Goal: Ask a question: Seek information or help from site administrators or community

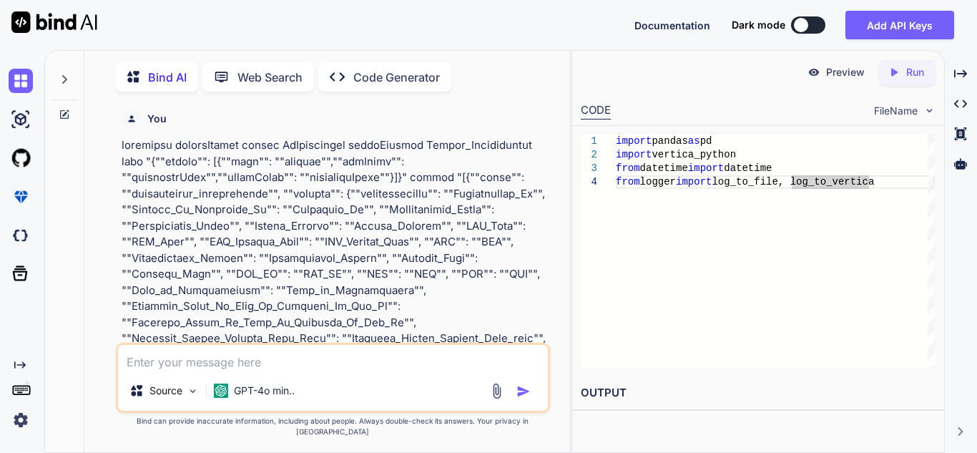
scroll to position [0, 7]
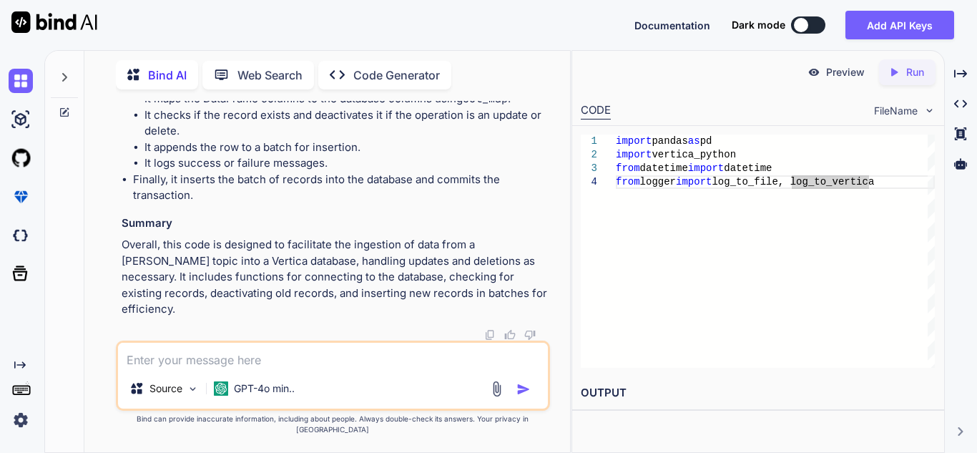
click at [207, 368] on textarea at bounding box center [333, 356] width 430 height 26
type textarea "w"
type textarea "x"
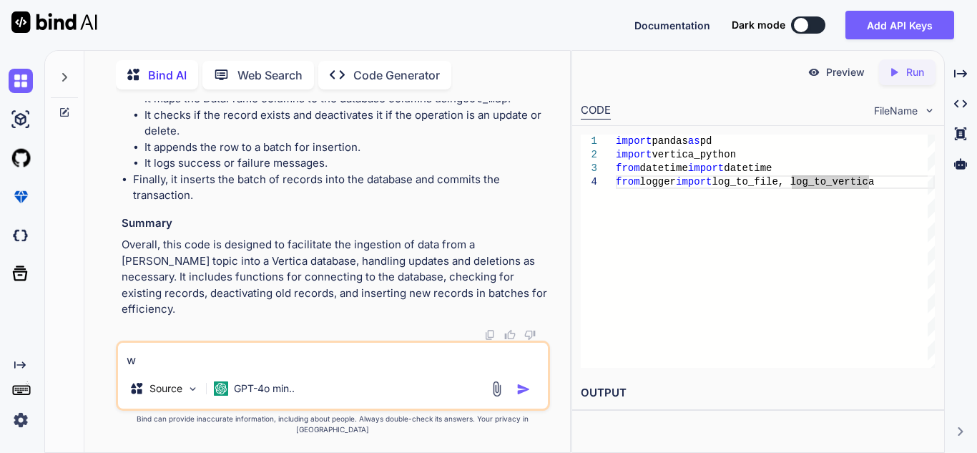
type textarea "w"
click at [147, 368] on textarea "w" at bounding box center [333, 356] width 430 height 26
type textarea "x"
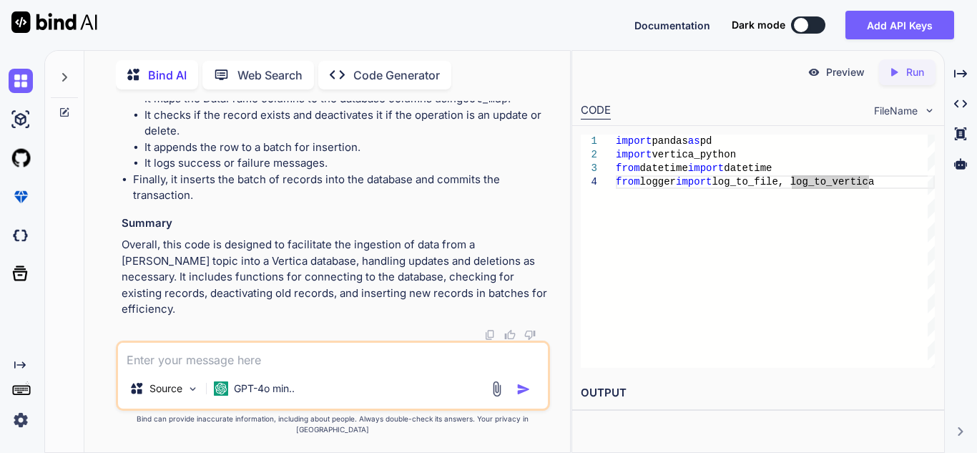
click at [174, 368] on textarea at bounding box center [333, 356] width 430 height 26
type textarea "n"
type textarea "x"
type textarea "no"
type textarea "x"
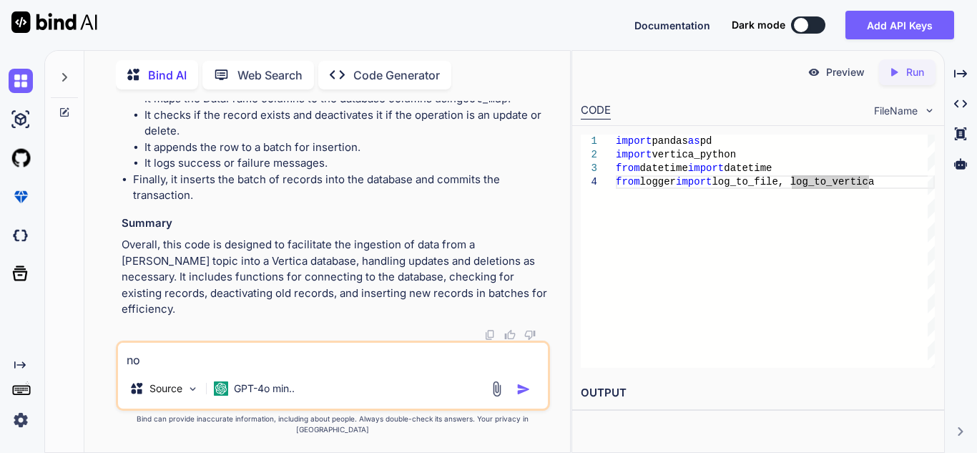
type textarea "now"
type textarea "x"
type textarea "now"
type textarea "x"
type textarea "now d"
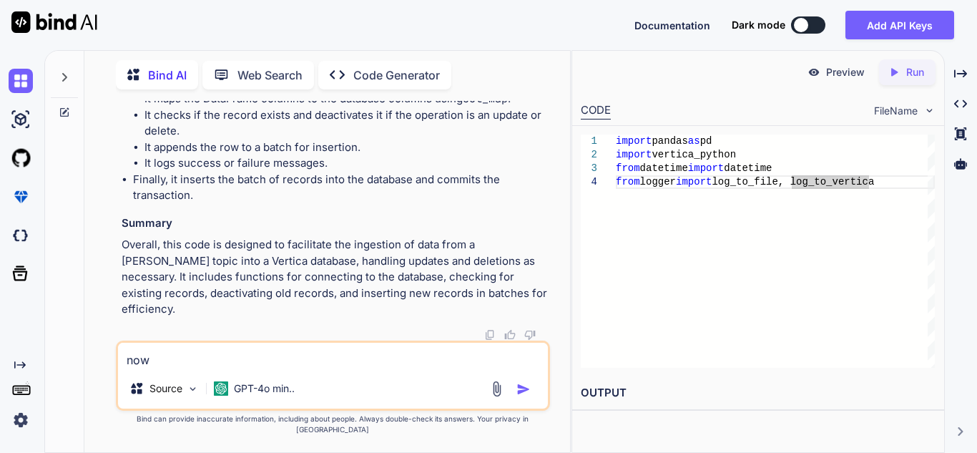
type textarea "x"
type textarea "now do"
type textarea "x"
type textarea "now do"
type textarea "x"
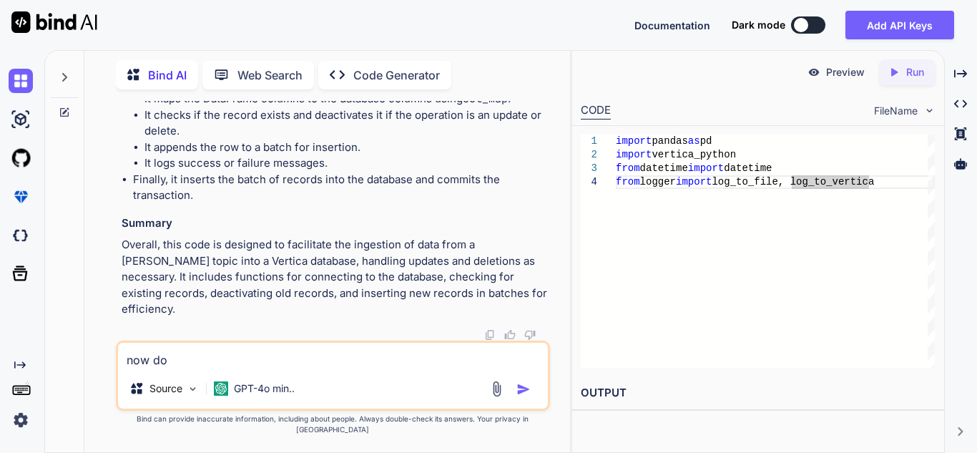
type textarea "now do"
type textarea "x"
type textarea "now d"
type textarea "x"
type textarea "now"
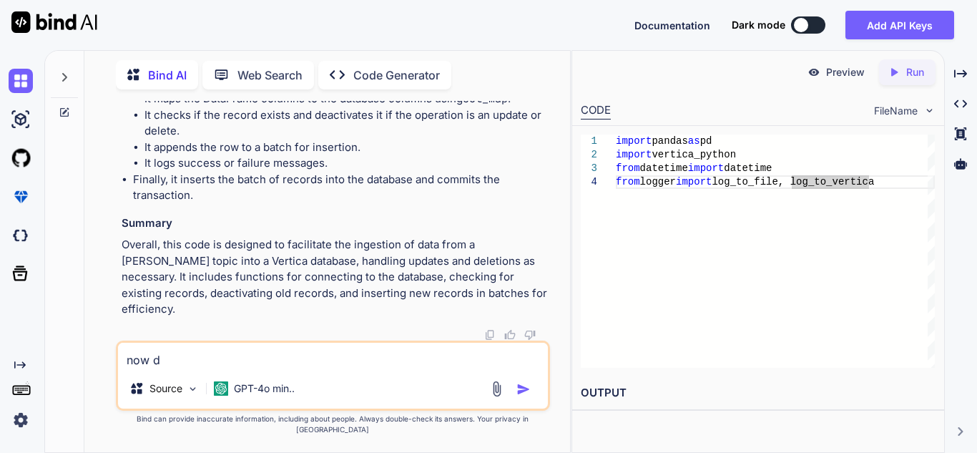
type textarea "x"
type textarea "now"
type textarea "x"
type textarea "no"
type textarea "x"
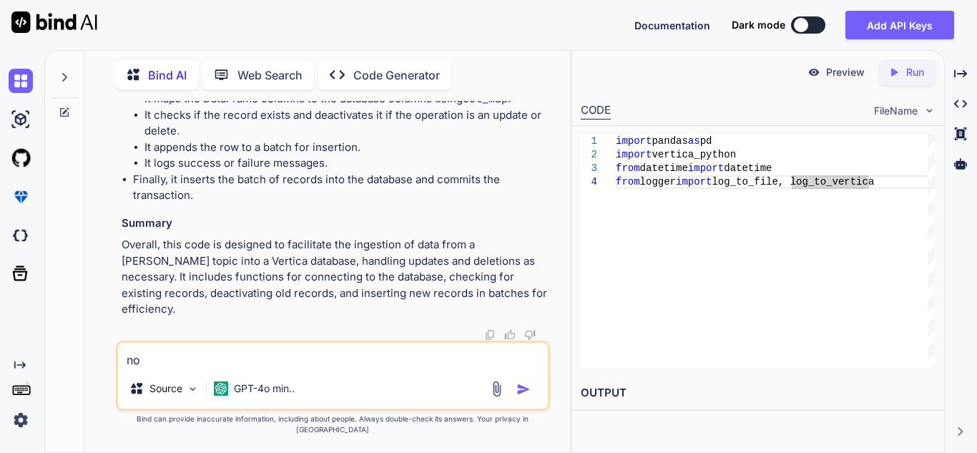
type textarea "now"
type textarea "x"
type textarea "now"
type textarea "x"
type textarea "now d"
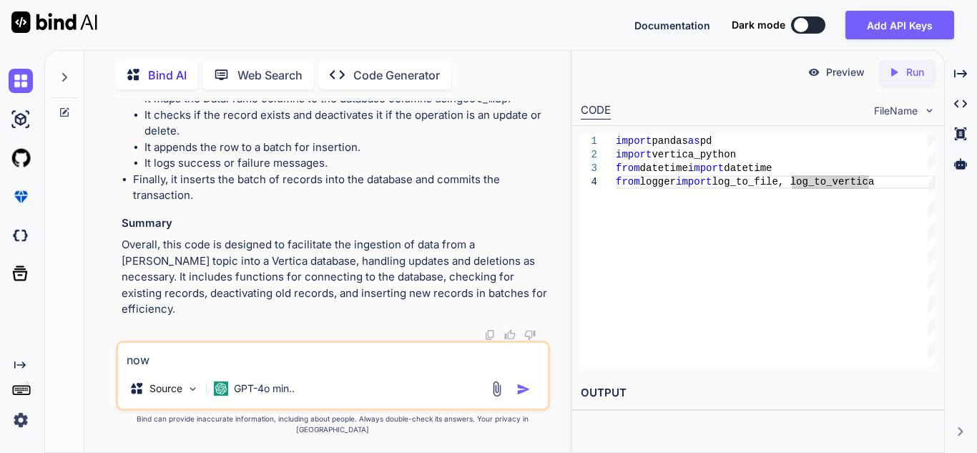
type textarea "x"
type textarea "now do"
type textarea "x"
type textarea "now do"
type textarea "x"
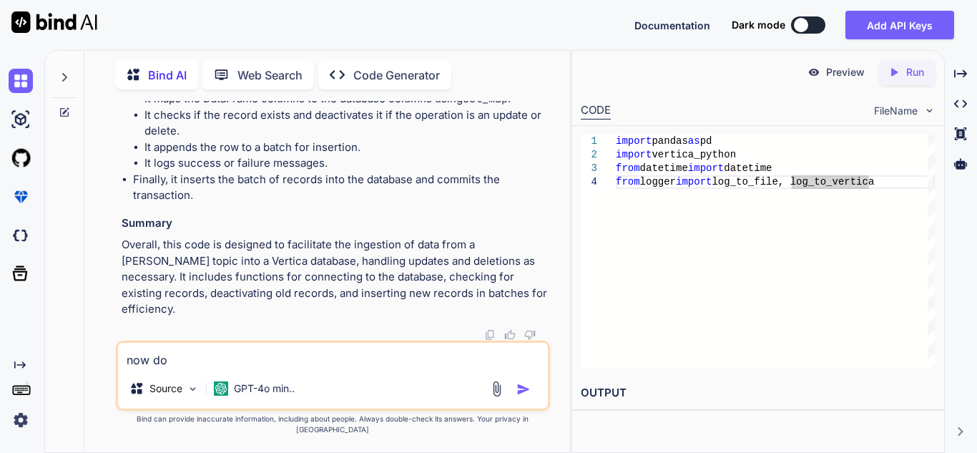
type textarea "now do c"
type textarea "x"
type textarea "now do ch"
type textarea "x"
type textarea "now do cha"
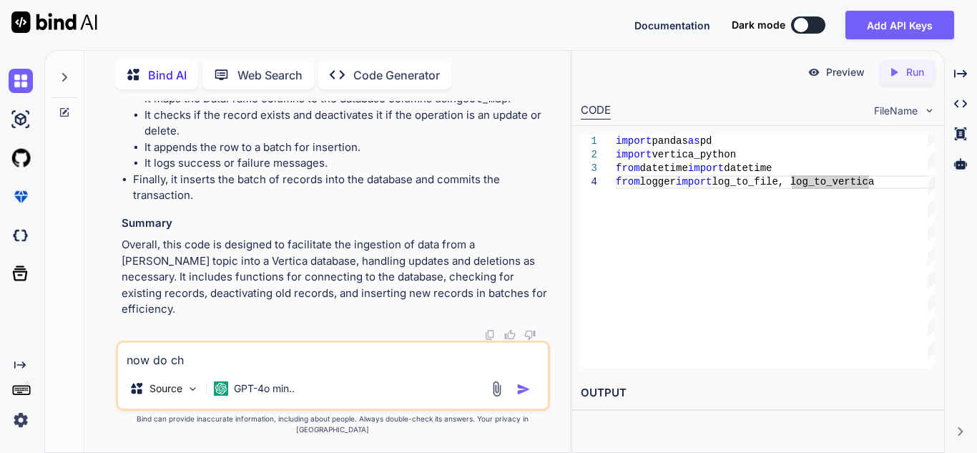
type textarea "x"
type textarea "now do chan"
type textarea "x"
type textarea "now do [PERSON_NAME]"
type textarea "x"
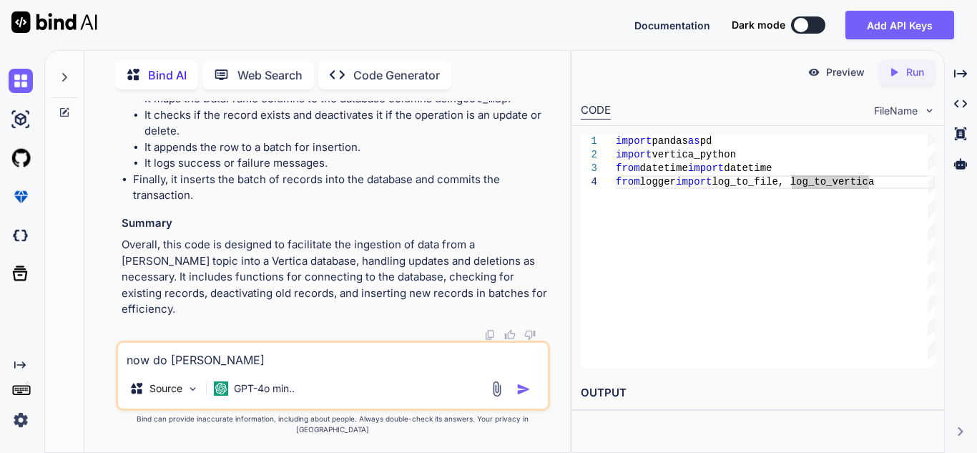
type textarea "now do change"
type textarea "x"
type textarea "now do changes"
type textarea "x"
type textarea "now do changes"
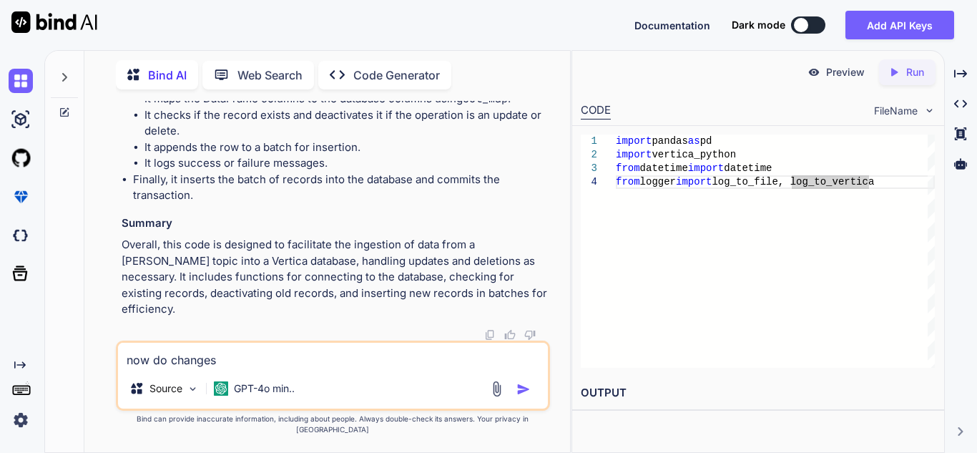
type textarea "x"
type textarea "now do changes l"
type textarea "x"
type textarea "now do changes li"
type textarea "x"
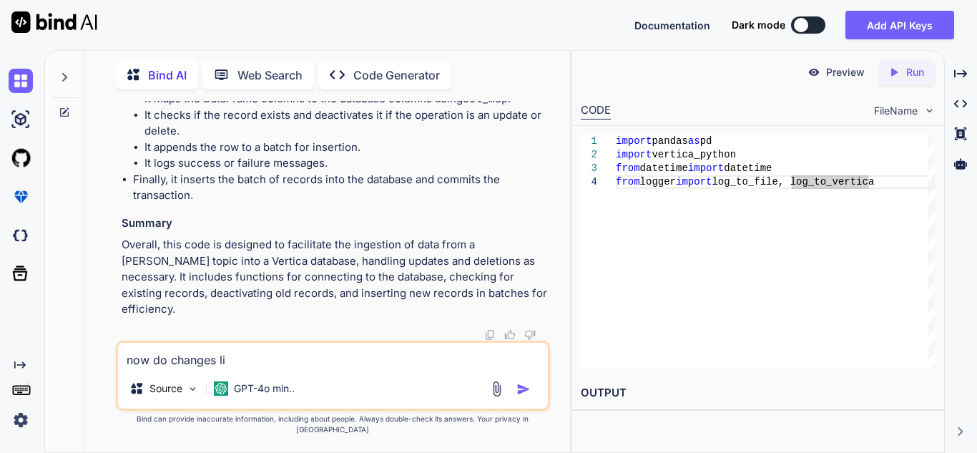
type textarea "now do changes lik"
type textarea "x"
type textarea "now do changes like"
type textarea "x"
type textarea "now do changes like"
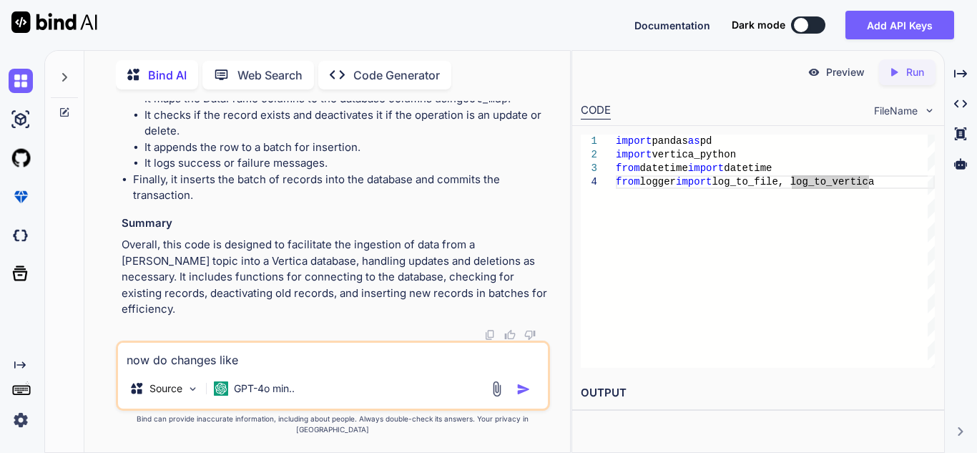
type textarea "x"
type textarea "now do changes like e"
type textarea "x"
type textarea "now do changes like ev"
type textarea "x"
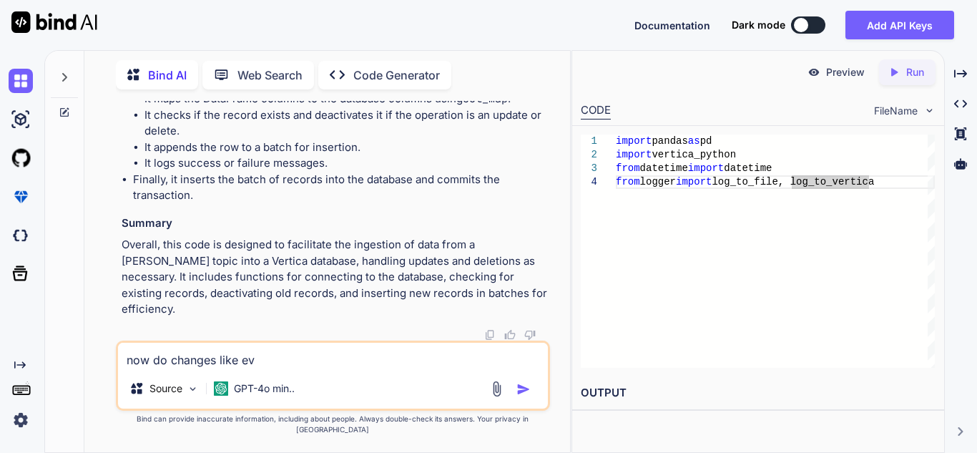
type textarea "now do changes like eve"
type textarea "x"
type textarea "now do changes like ever"
type textarea "x"
type textarea "now do changes like every"
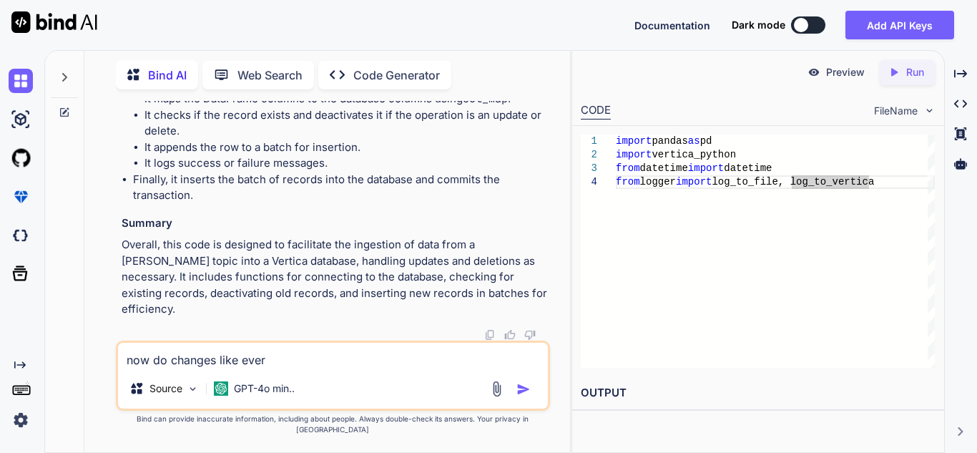
type textarea "x"
type textarea "now do changes like every"
type textarea "x"
type textarea "now do changes like every t"
type textarea "x"
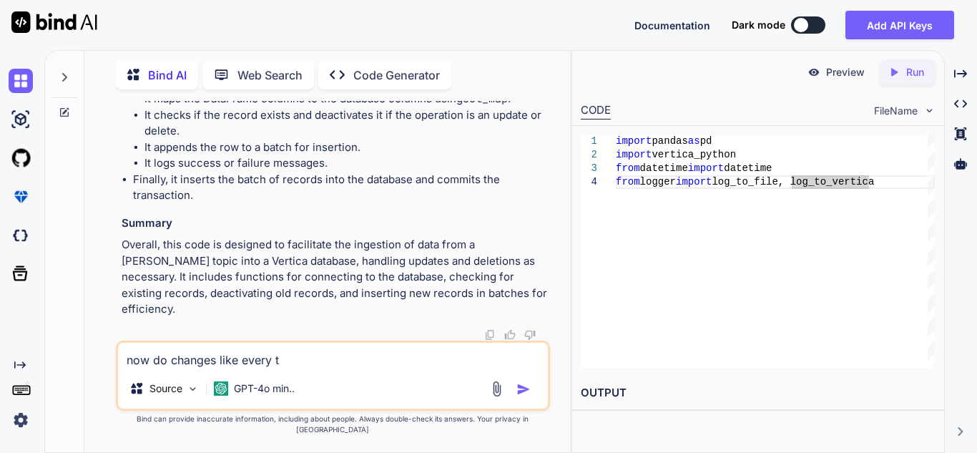
type textarea "now do changes like every ti"
type textarea "x"
type textarea "now do changes like every [PERSON_NAME]"
type textarea "x"
type textarea "now do changes like every time"
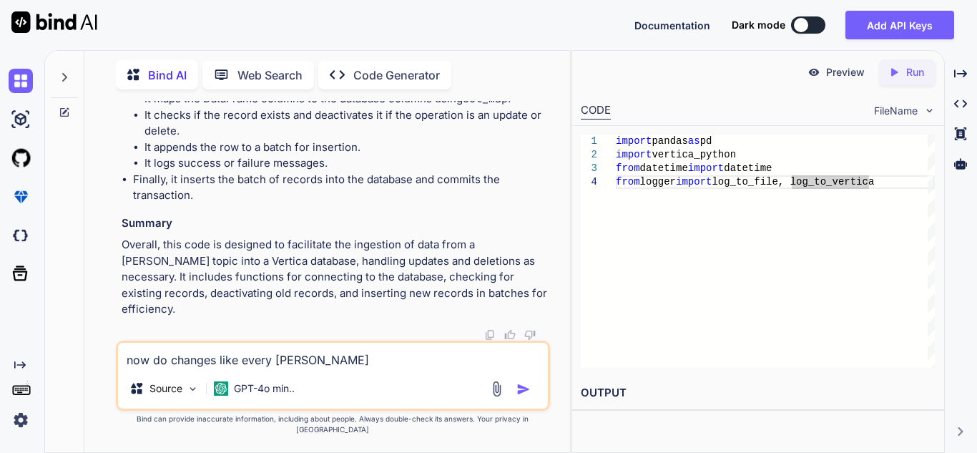
type textarea "x"
type textarea "now do changes like every time"
type textarea "x"
type textarea "now do changes like every time i"
type textarea "x"
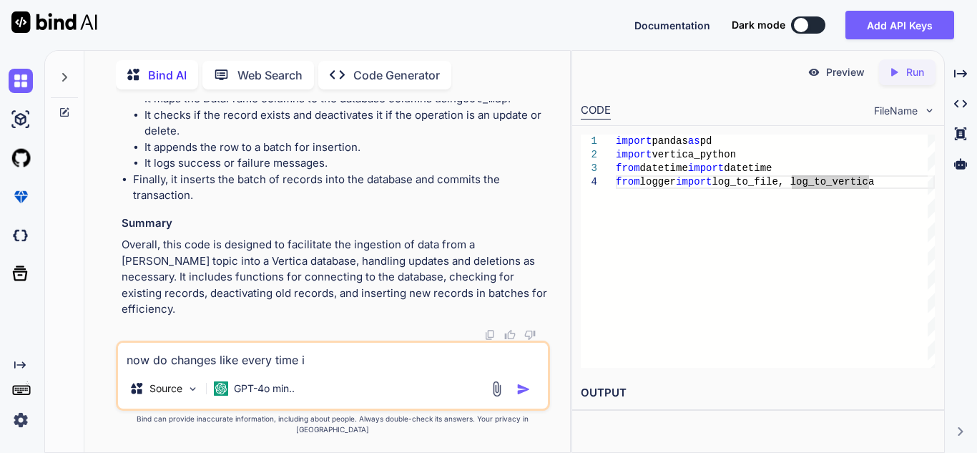
type textarea "now do changes like every time it"
type textarea "x"
type textarea "now do changes like every time it"
type textarea "x"
type textarea "now do changes like every time it"
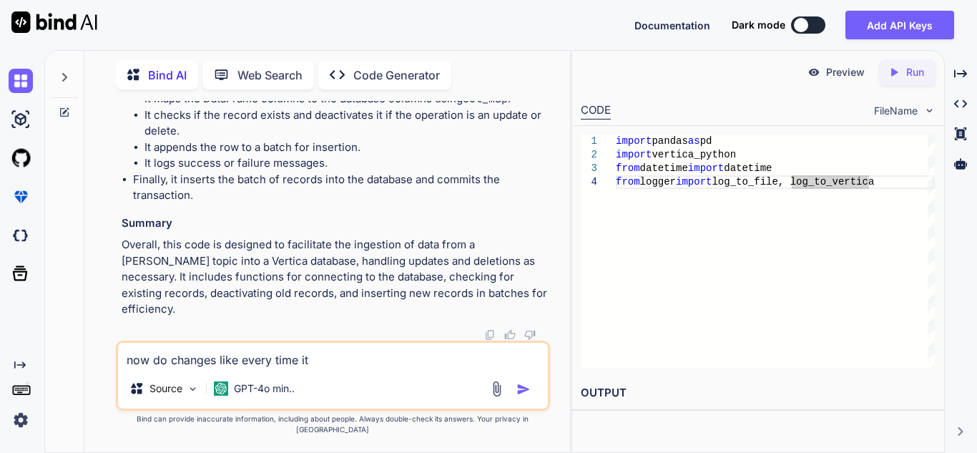
type textarea "x"
type textarea "now do changes like every time i"
type textarea "x"
type textarea "now do changes like every time if"
type textarea "x"
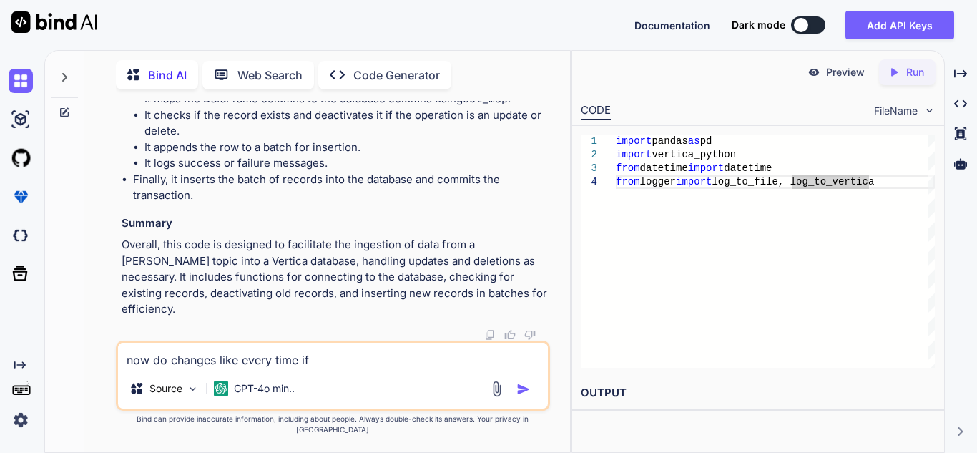
type textarea "now do changes like every time if"
type textarea "x"
type textarea "now do changes like every time if t"
type textarea "x"
type textarea "now do changes like every time if th"
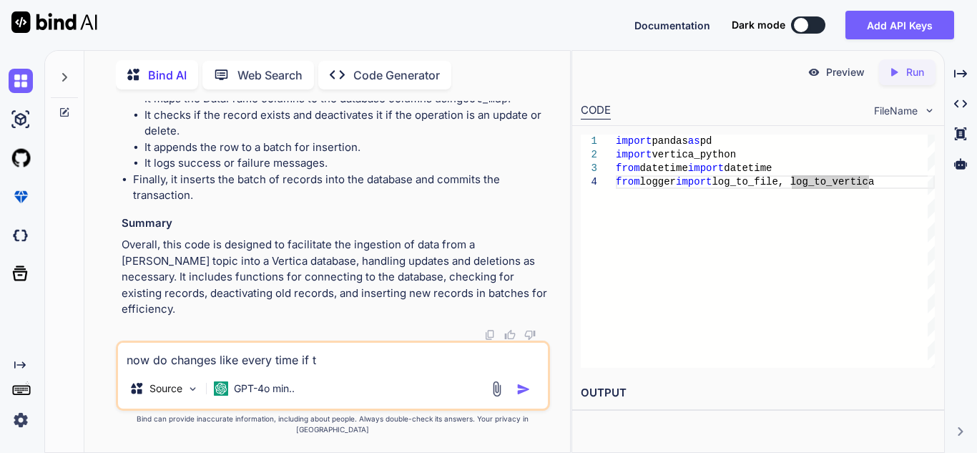
type textarea "x"
type textarea "now do changes like every time if the"
type textarea "x"
type textarea "now do changes like every time if thew"
type textarea "x"
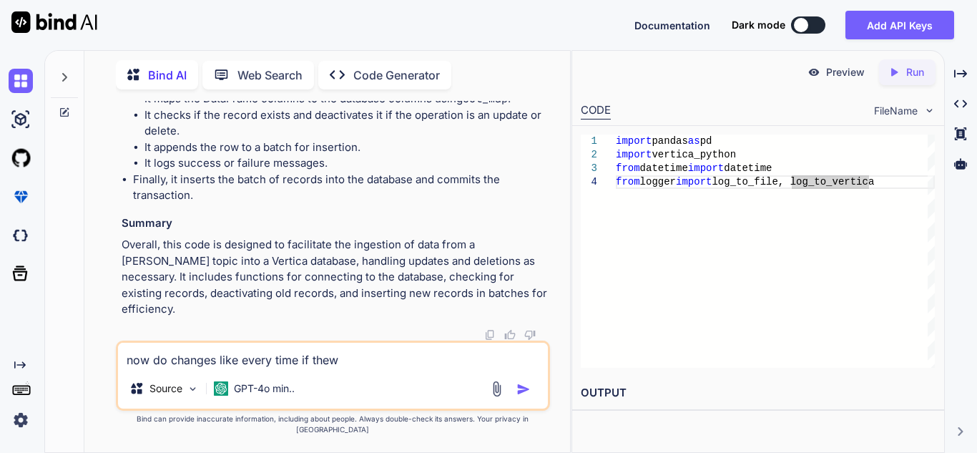
type textarea "now do changes like every time if the"
type textarea "x"
type textarea "now do changes like every time if ther"
type textarea "x"
type textarea "now do changes like every time if the"
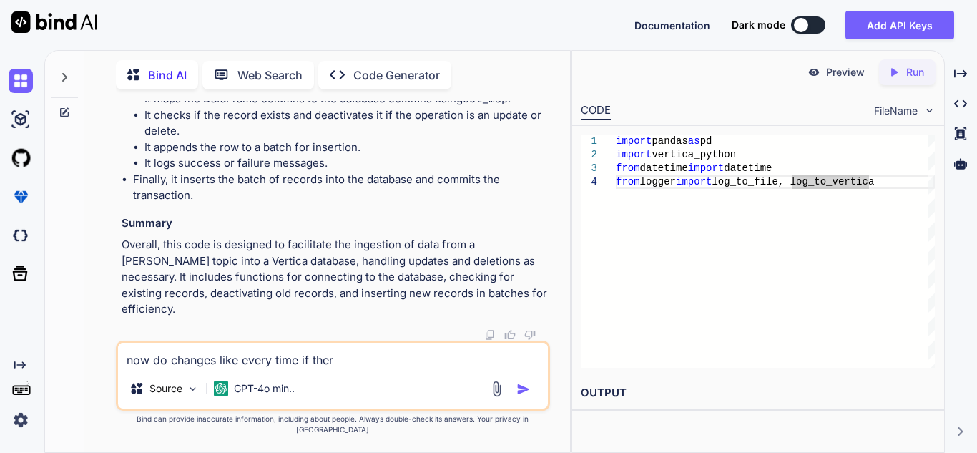
type textarea "x"
type textarea "now do changes like every time if the"
type textarea "x"
type textarea "now do changes like every time if the r"
type textarea "x"
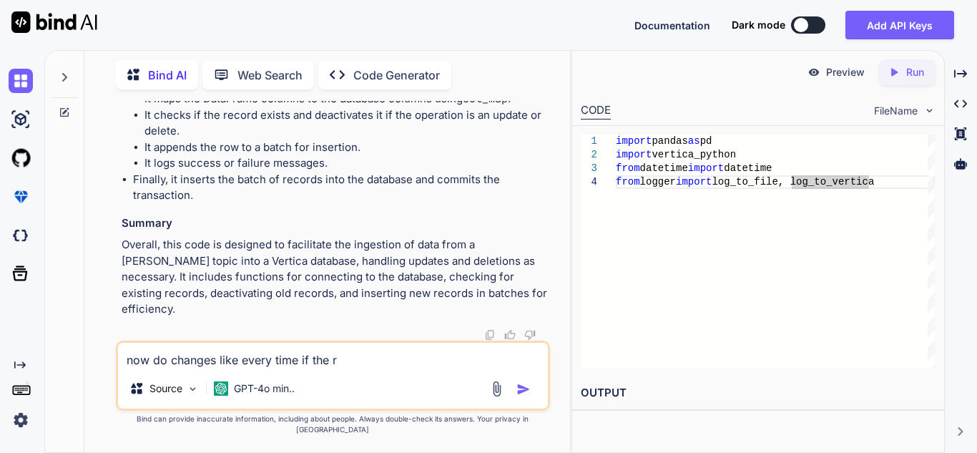
type textarea "now do changes like every time if the re"
type textarea "x"
type textarea "now do changes like every time if the rec"
type textarea "x"
type textarea "now do changes like every time if the reco"
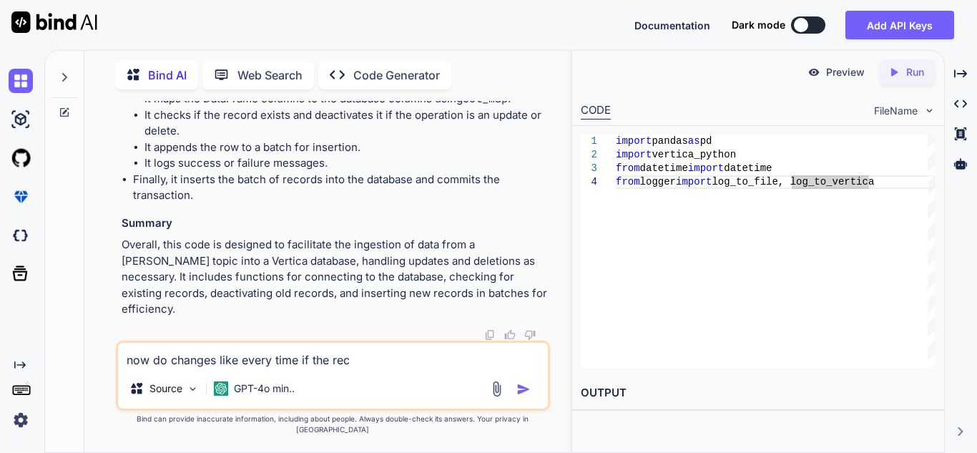
type textarea "x"
type textarea "now do changes like every time if the recor"
type textarea "x"
type textarea "now do changes like every time if the record"
type textarea "x"
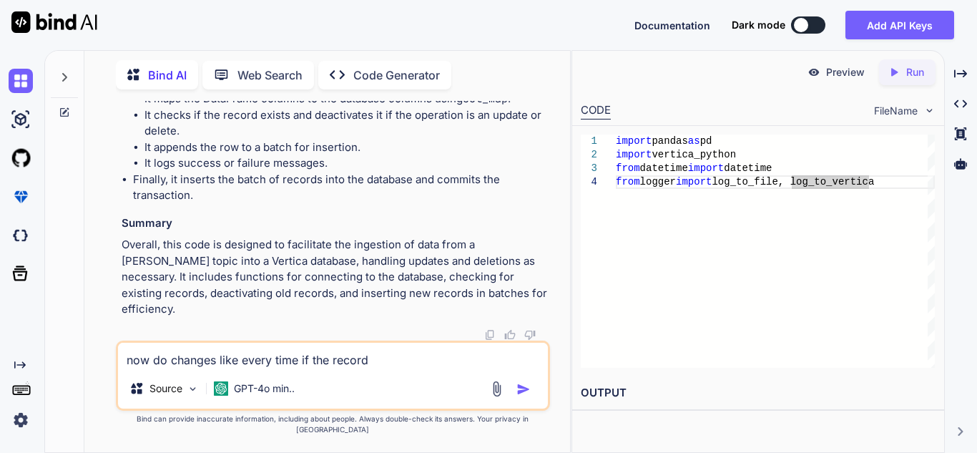
type textarea "now do changes like every time if the records"
type textarea "x"
type textarea "now do changes like every time if the records"
type textarea "x"
type textarea "now do changes like every time if the records e"
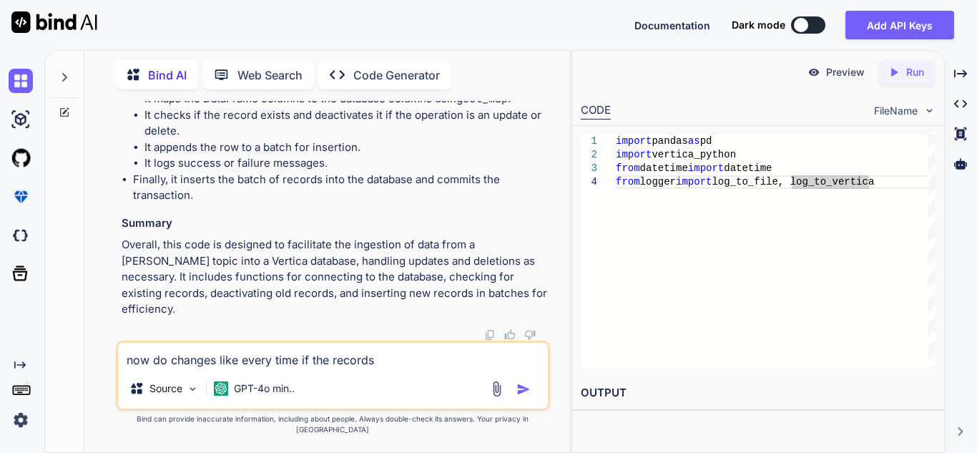
type textarea "x"
type textarea "now do changes like every time if the records ex"
type textarea "x"
type textarea "now do changes like every time if the records exi"
type textarea "x"
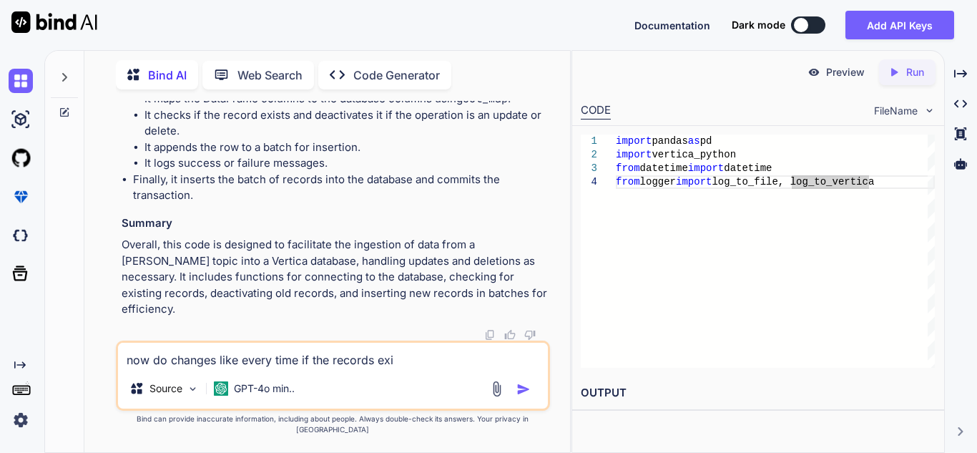
type textarea "now do changes like every time if the records exis"
type textarea "x"
type textarea "now do changes like every time if the records exist"
type textarea "x"
type textarea "now do changes like every time if the records exist"
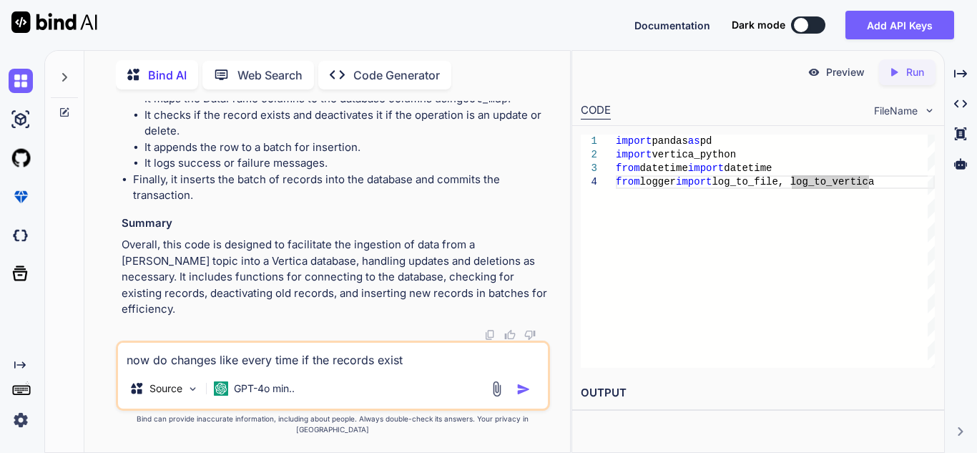
type textarea "x"
type textarea "now do changes like every time if the records exist"
type textarea "x"
type textarea "now do changes like every time if the records exis"
type textarea "x"
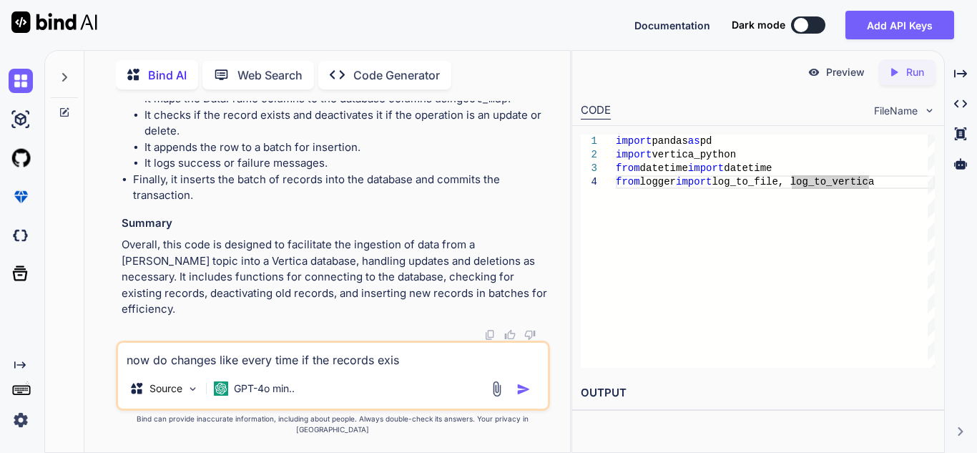
type textarea "now do changes like every time if the records exiss"
type textarea "x"
type textarea "now do changes like every time if the records exis"
type textarea "x"
type textarea "now do changes like every time if the records exist"
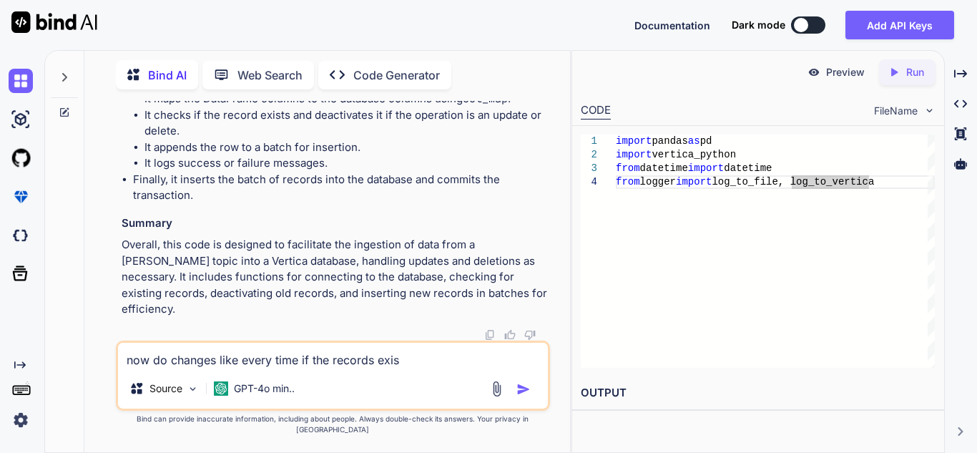
type textarea "x"
type textarea "now do changes like every time if the records exist"
type textarea "x"
type textarea "now do changes like every time if the records exist d"
type textarea "x"
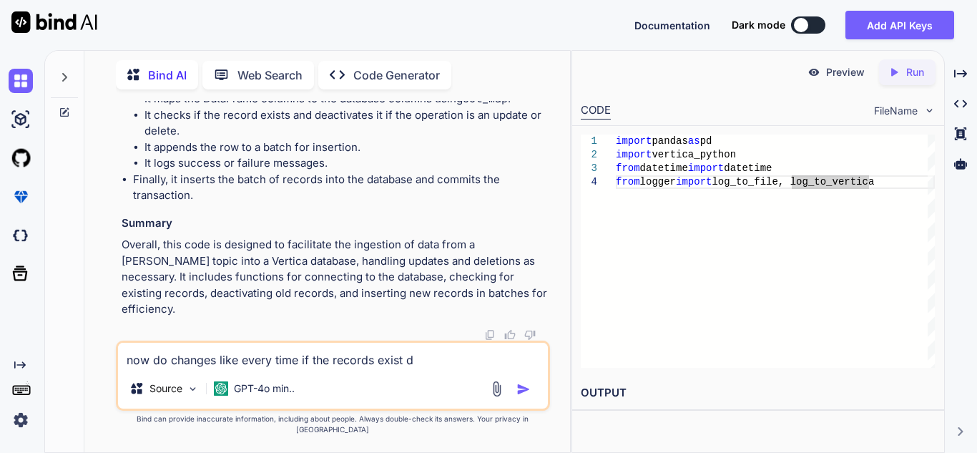
type textarea "now do changes like every time if the records exist de"
type textarea "x"
type textarea "now do changes like every time if the records exist del"
type textarea "x"
type textarea "now do changes like every time if the records exist dele"
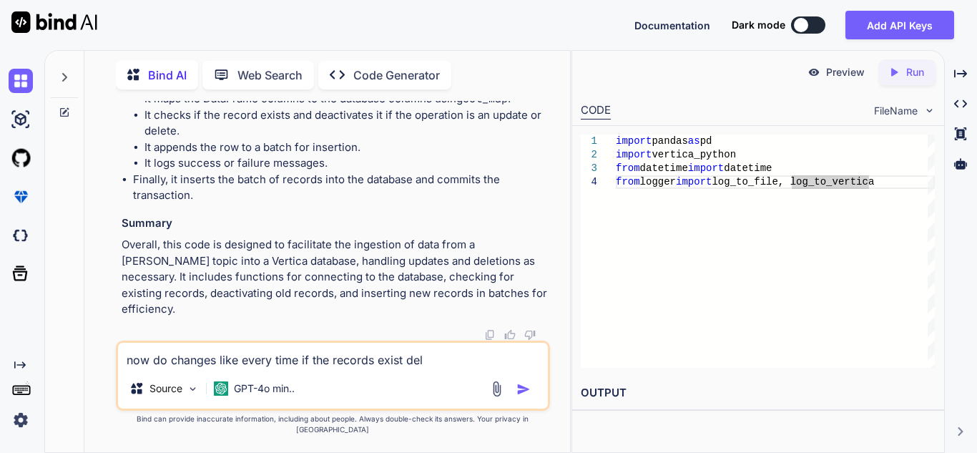
type textarea "x"
type textarea "now do changes like every time if the records exist delet"
type textarea "x"
type textarea "now do changes like every time if the records exist delete"
type textarea "x"
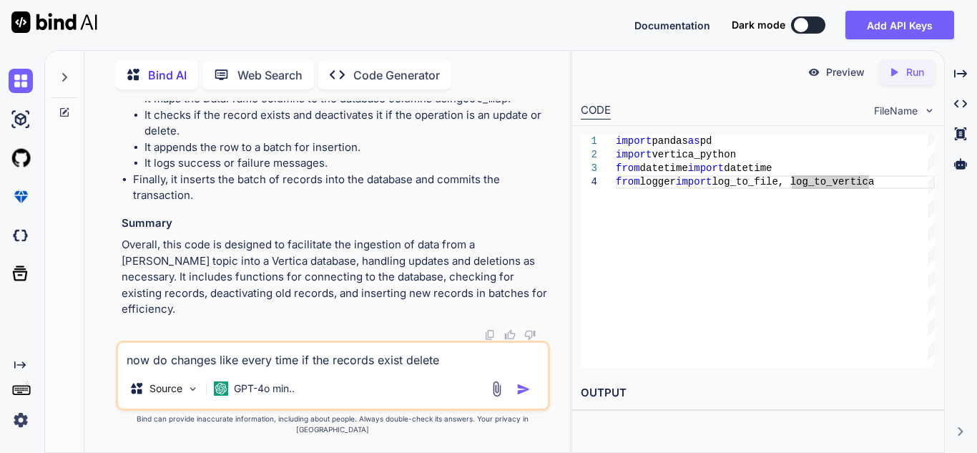
type textarea "now do changes like every time if the records exist delete"
type textarea "x"
type textarea "now do changes like every time if the records exist delete"
type textarea "x"
type textarea "now do changes like every time if the records exist delet"
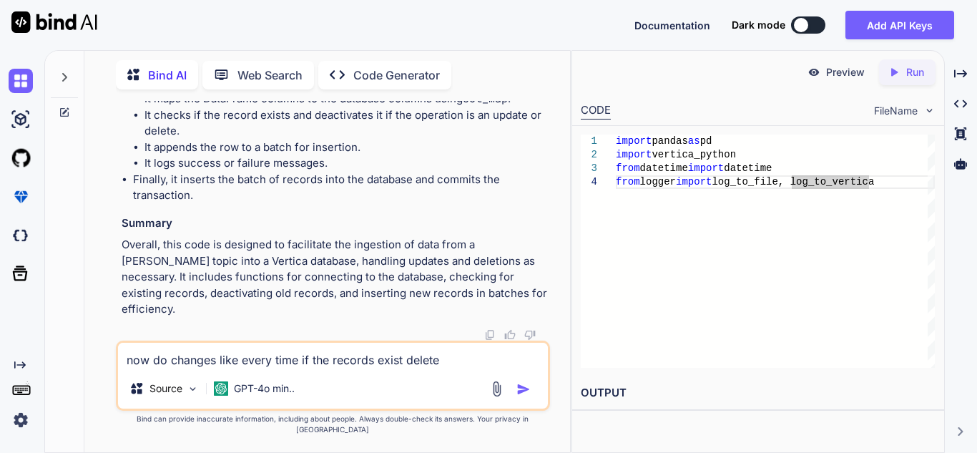
type textarea "x"
type textarea "now do changes like every time if the records exist dele"
type textarea "x"
type textarea "now do changes like every time if the records exist del"
type textarea "x"
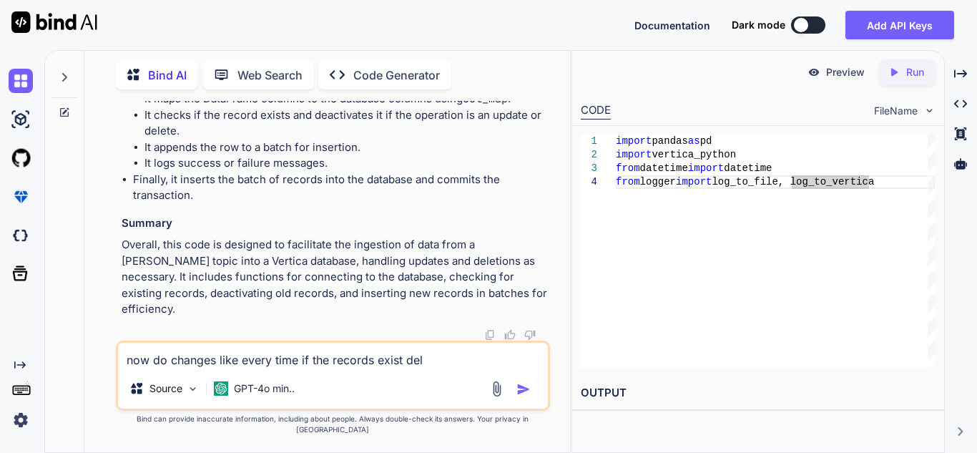
type textarea "now do changes like every time if the records exist de"
type textarea "x"
type textarea "now do changes like every time if the records exist d"
type textarea "x"
type textarea "now do changes like every time if the records exist"
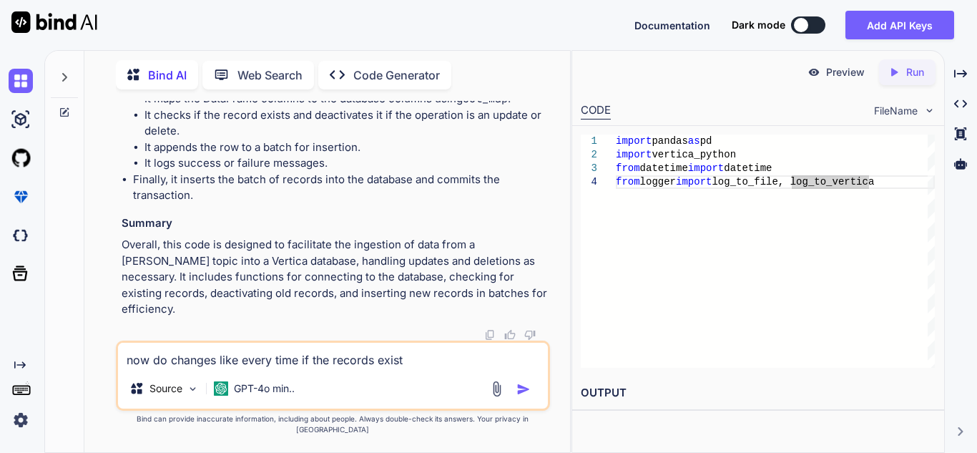
type textarea "x"
type textarea "now do changes like every time if the records exist"
type textarea "x"
type textarea "now do changes like every time if the records exis"
type textarea "x"
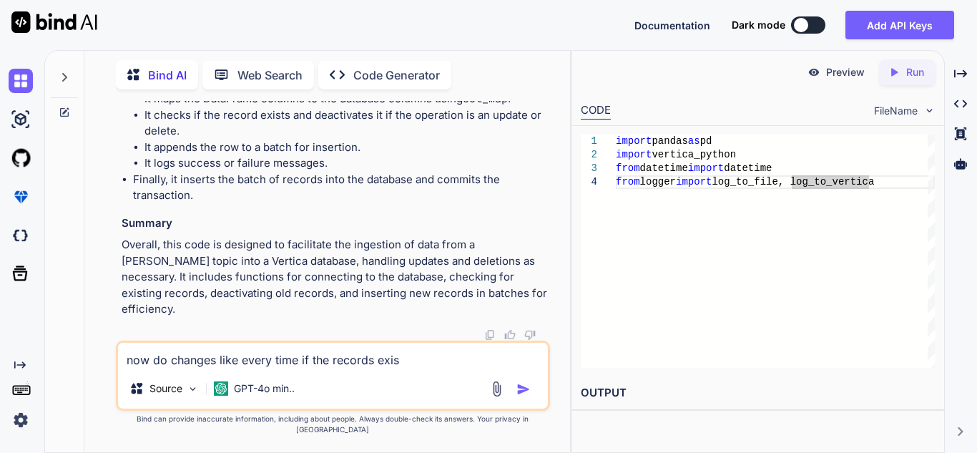
type textarea "now do changes like every time if the records exi"
type textarea "x"
type textarea "now do changes like every time if the records ex"
type textarea "x"
type textarea "now do changes like every time if the records e"
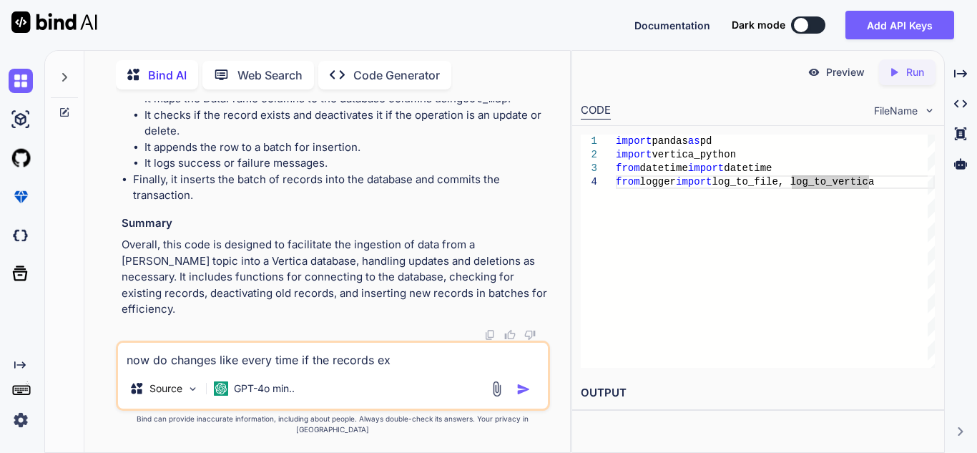
type textarea "x"
type textarea "now do changes like every time if the records"
type textarea "x"
type textarea "now do changes like every time if the records"
type textarea "x"
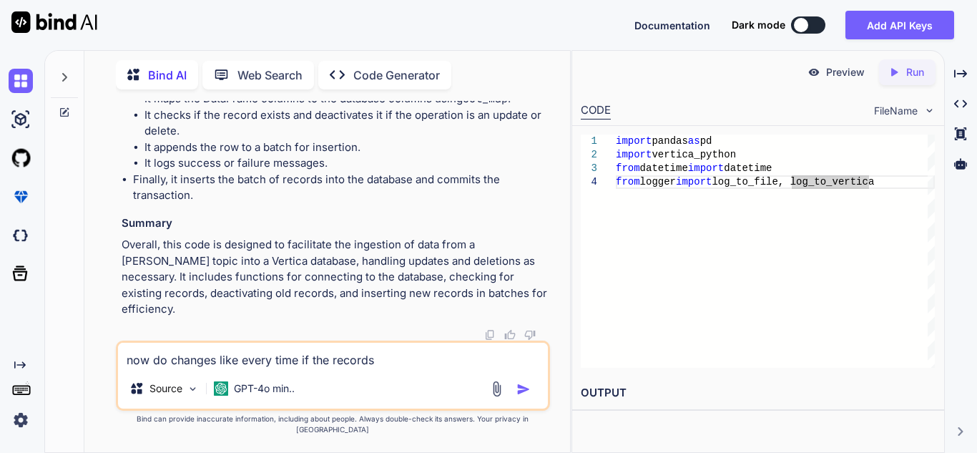
type textarea "now do changes like every time if the record"
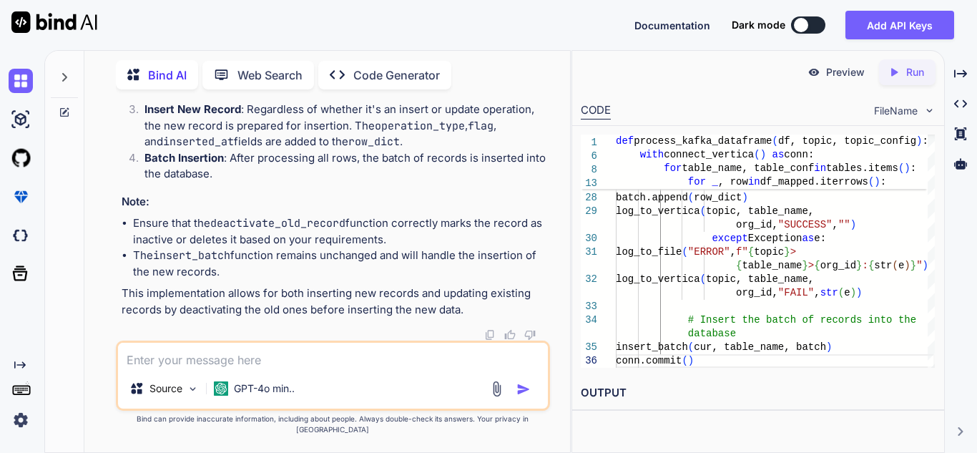
scroll to position [16357, 0]
click at [186, 368] on textarea at bounding box center [333, 356] width 430 height 26
